Goal: Navigation & Orientation: Find specific page/section

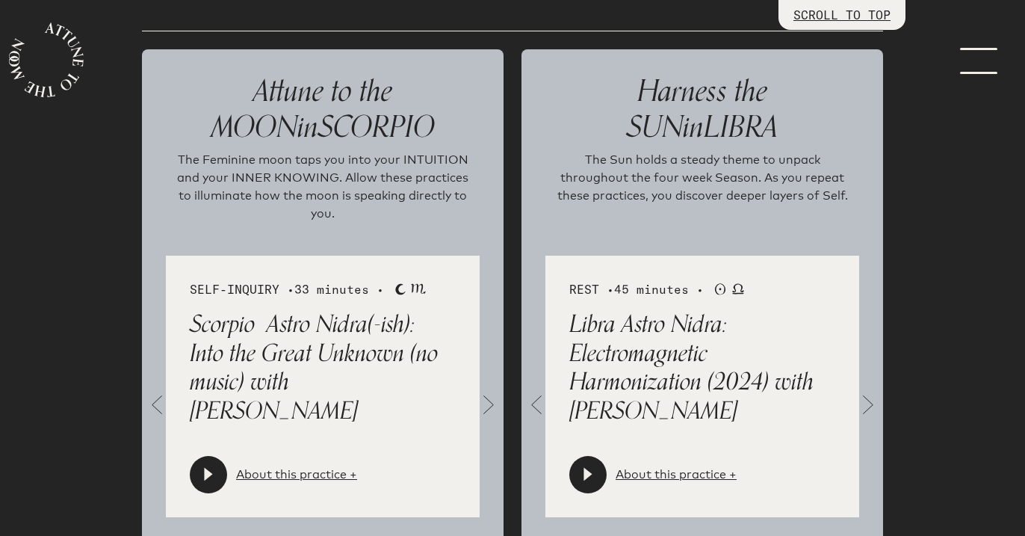
scroll to position [1663, 0]
click at [488, 390] on span at bounding box center [489, 405] width 30 height 30
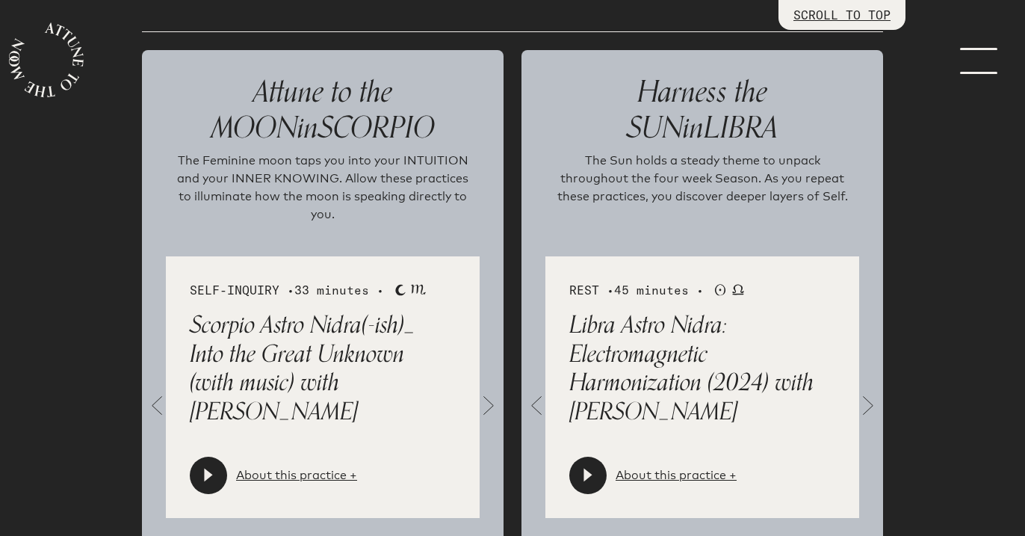
click at [488, 390] on span at bounding box center [489, 405] width 30 height 30
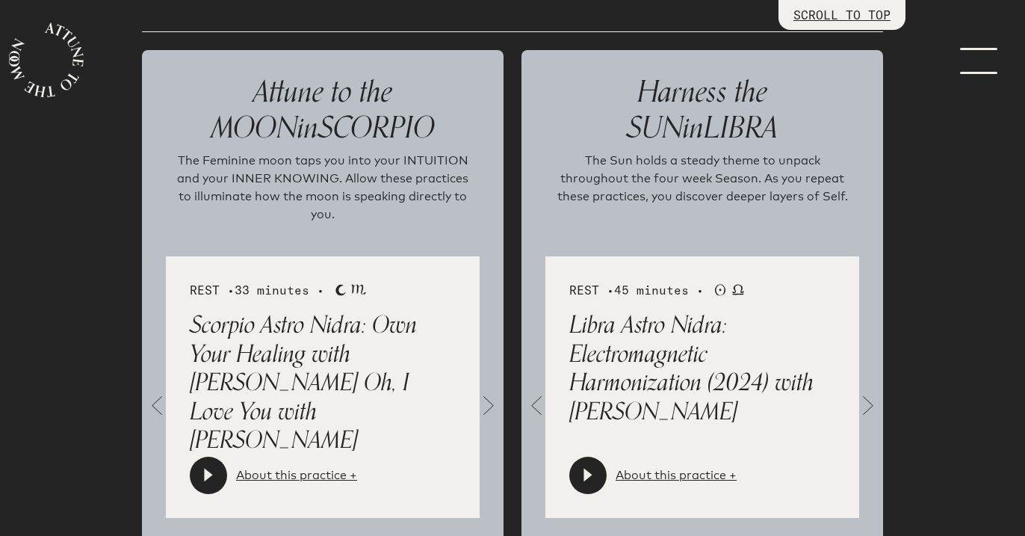
click at [488, 390] on span at bounding box center [489, 405] width 30 height 30
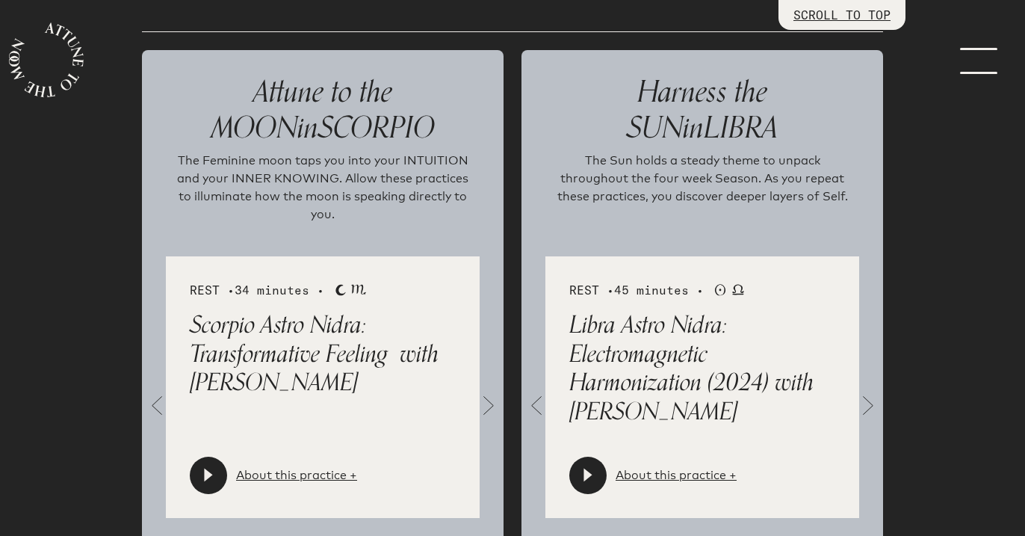
click at [488, 390] on span at bounding box center [489, 405] width 30 height 30
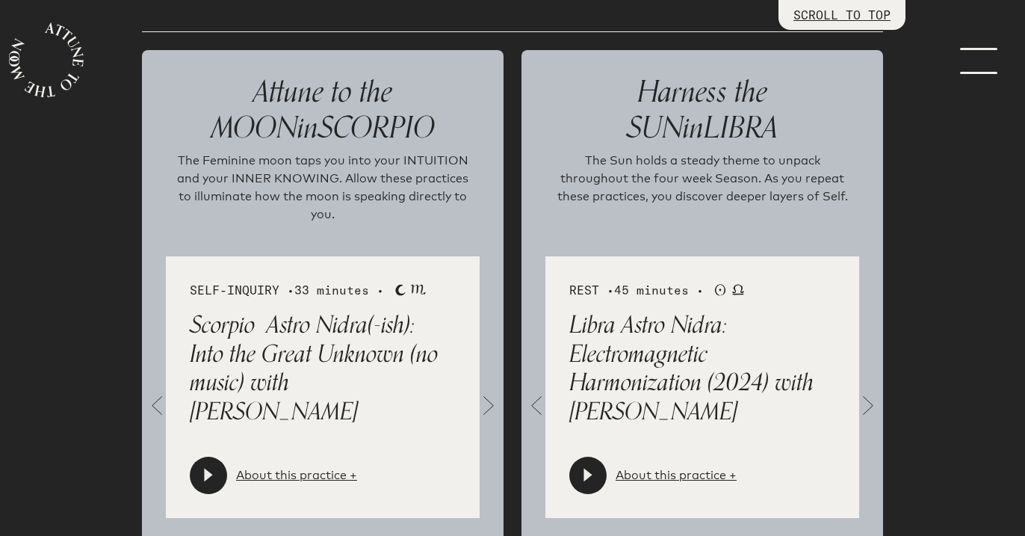
click at [488, 390] on span at bounding box center [489, 405] width 30 height 30
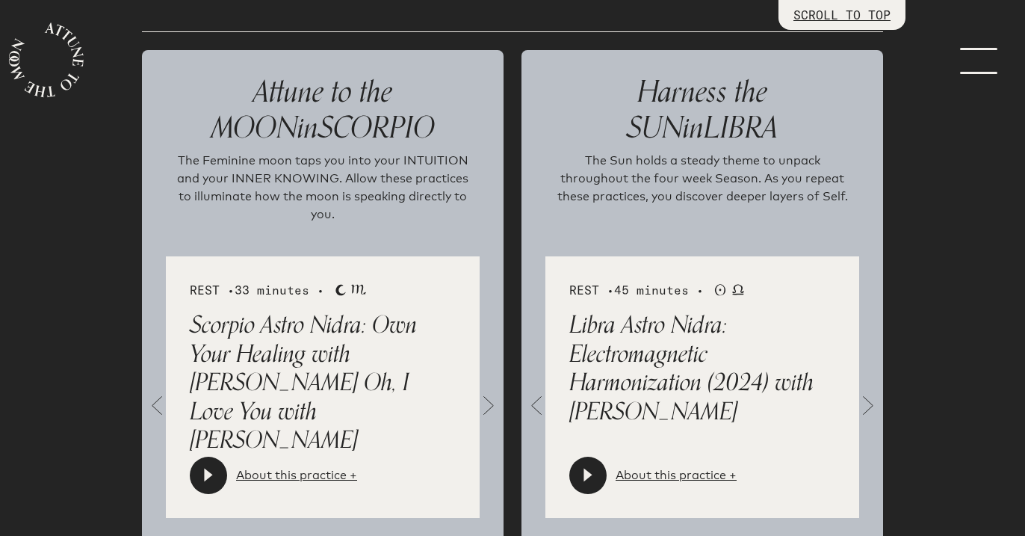
click at [868, 390] on span at bounding box center [868, 405] width 30 height 30
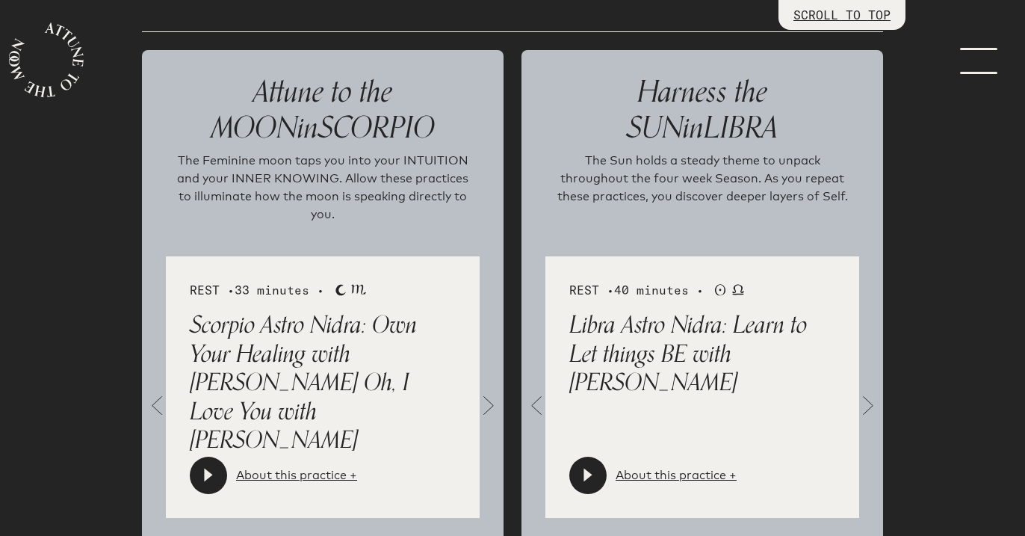
click at [868, 390] on span at bounding box center [868, 405] width 30 height 30
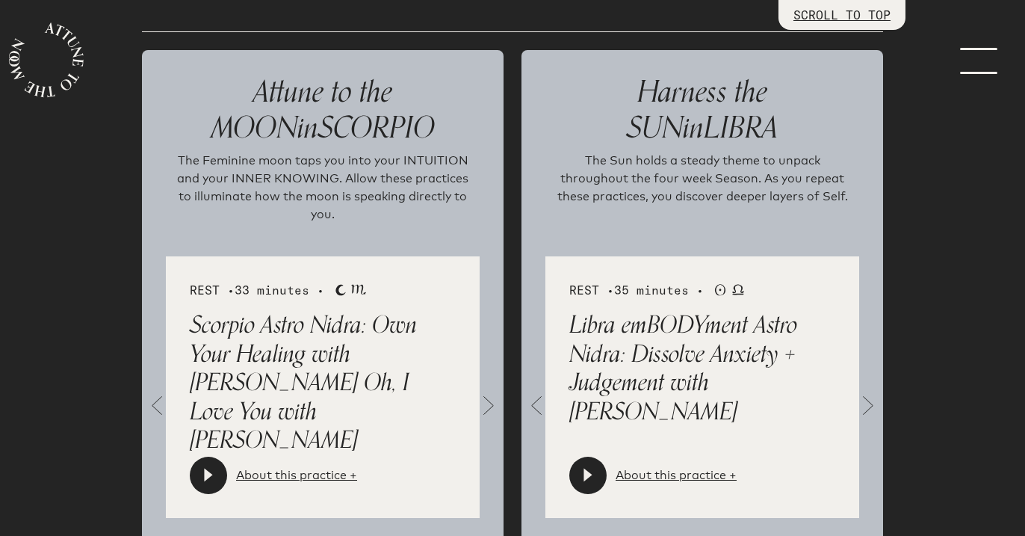
click at [863, 390] on span at bounding box center [868, 405] width 30 height 30
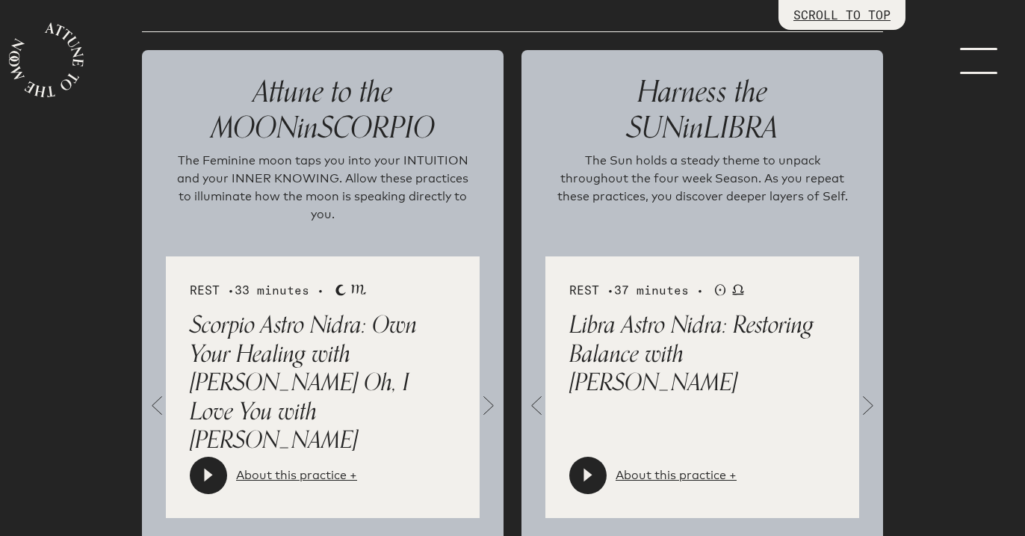
click at [863, 390] on span at bounding box center [868, 405] width 30 height 30
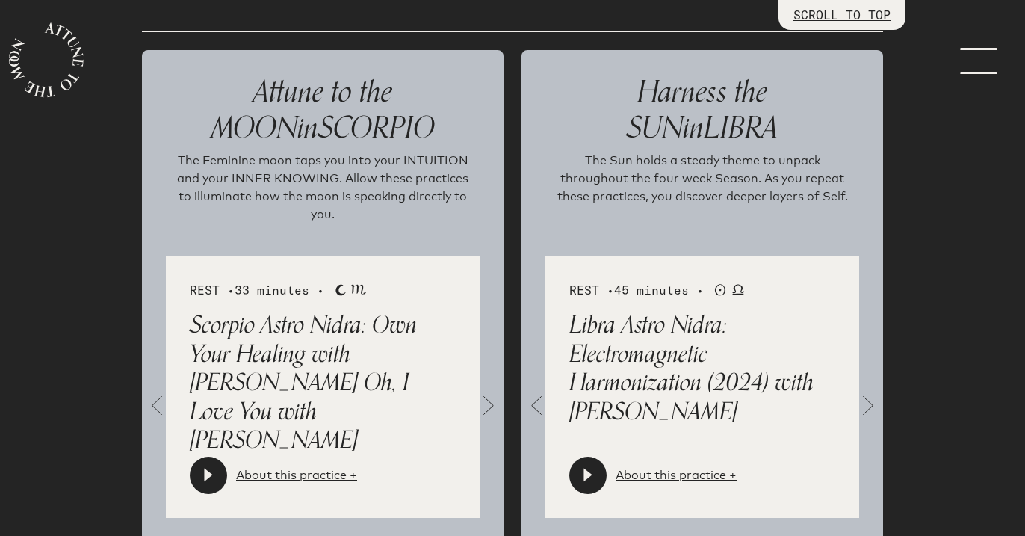
click at [863, 390] on span at bounding box center [868, 405] width 30 height 30
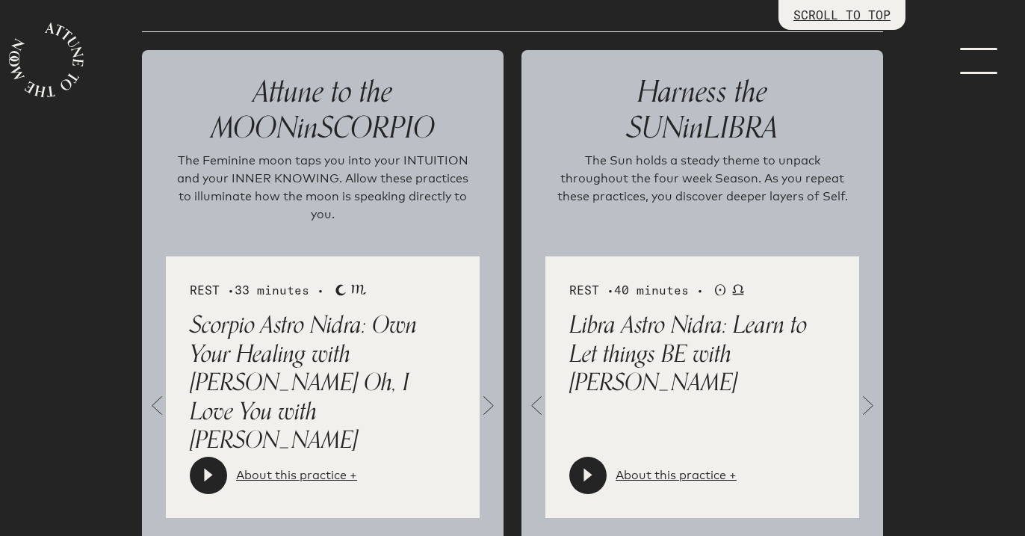
click at [863, 390] on span at bounding box center [868, 405] width 30 height 30
click at [584, 468] on icon at bounding box center [587, 474] width 8 height 13
